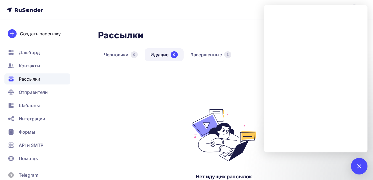
click at [32, 82] on span "Рассылки" at bounding box center [30, 79] width 22 height 7
click at [30, 65] on span "Контакты" at bounding box center [29, 65] width 21 height 7
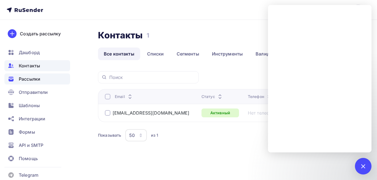
click at [33, 79] on span "Рассылки" at bounding box center [30, 79] width 22 height 7
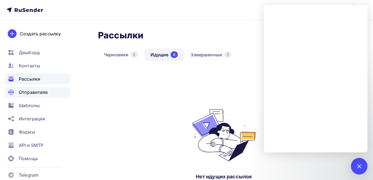
click at [37, 91] on span "Отправители" at bounding box center [33, 92] width 29 height 7
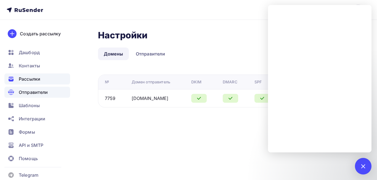
click at [36, 79] on span "Рассылки" at bounding box center [30, 79] width 22 height 7
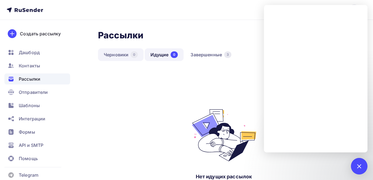
click at [123, 55] on link "Черновики 0" at bounding box center [121, 54] width 46 height 13
